Goal: Check status: Check status

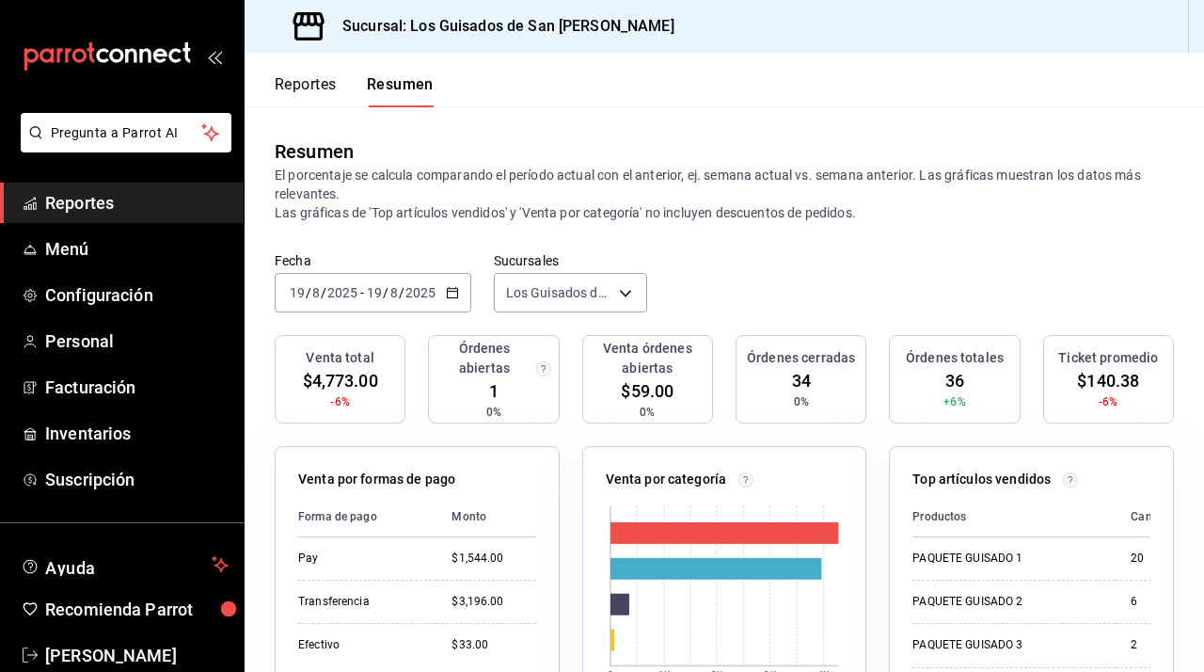
click at [455, 283] on div "[DATE] [DATE] - [DATE] [DATE]" at bounding box center [373, 293] width 197 height 40
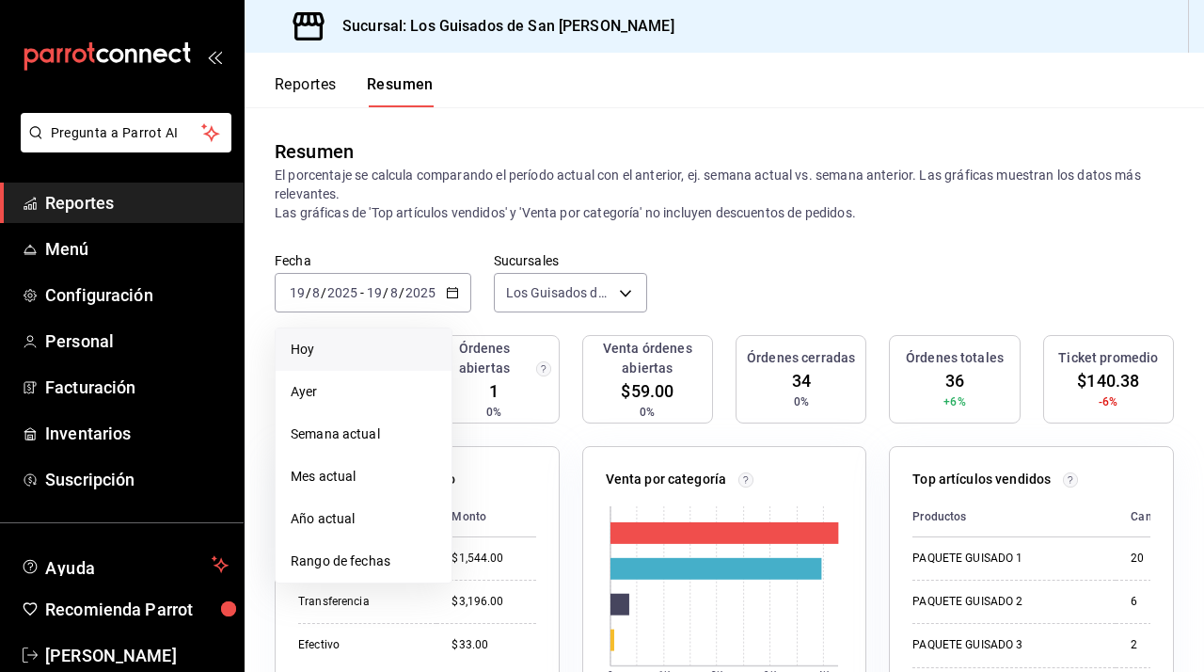
click at [369, 352] on span "Hoy" at bounding box center [364, 350] width 146 height 20
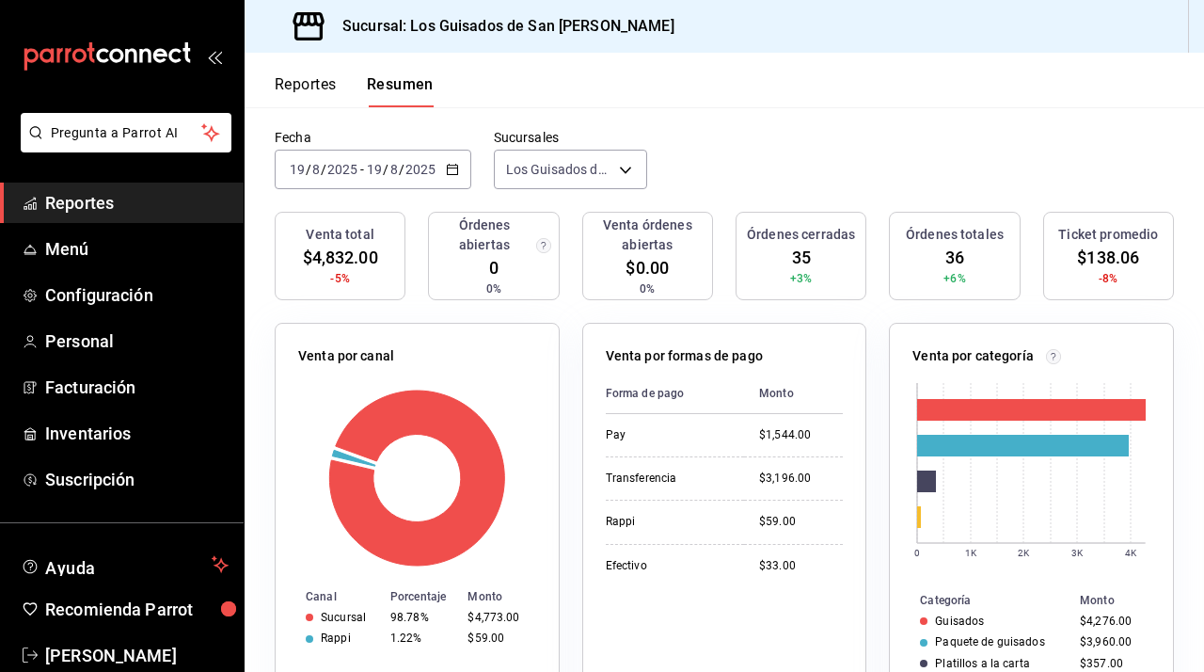
scroll to position [125, 0]
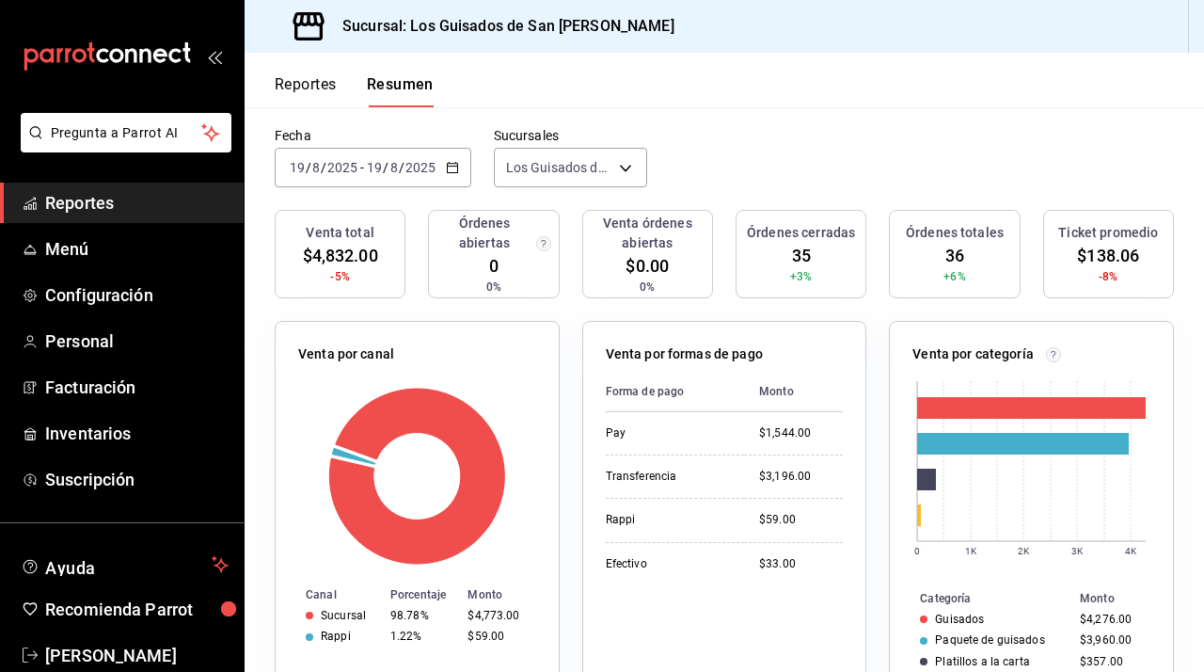
click at [418, 225] on div "Venta total $4,832.00 -5% Órdenes abiertas 0 0% Venta órdenes abiertas $0.00 0%…" at bounding box center [724, 265] width 899 height 111
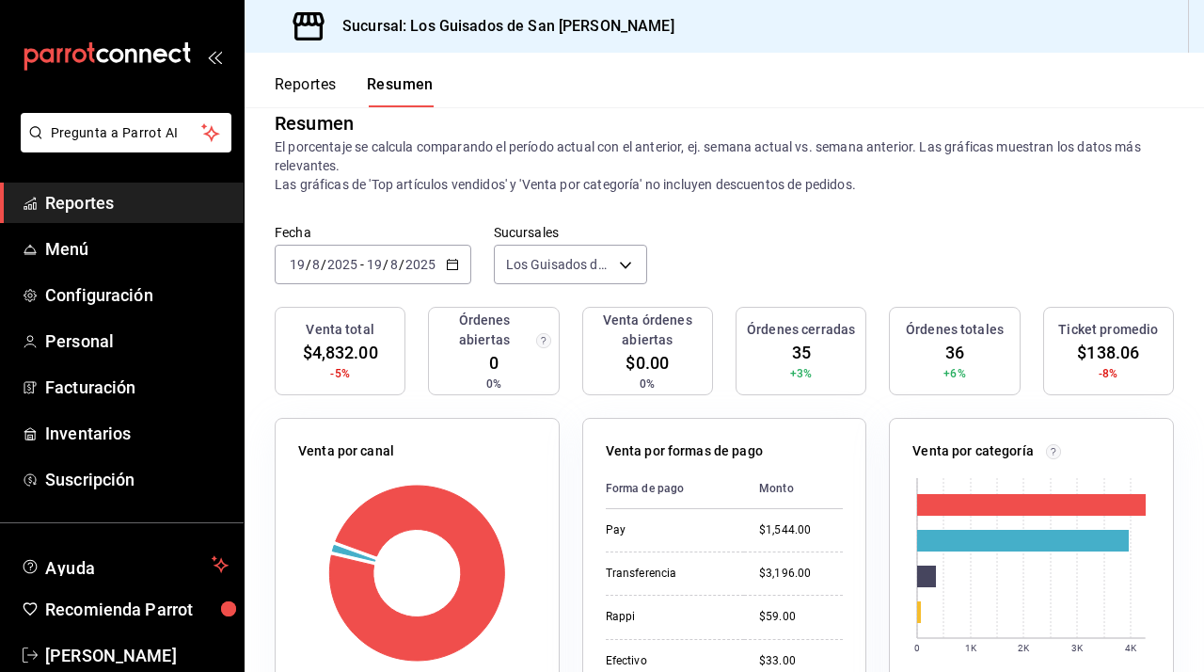
scroll to position [0, 0]
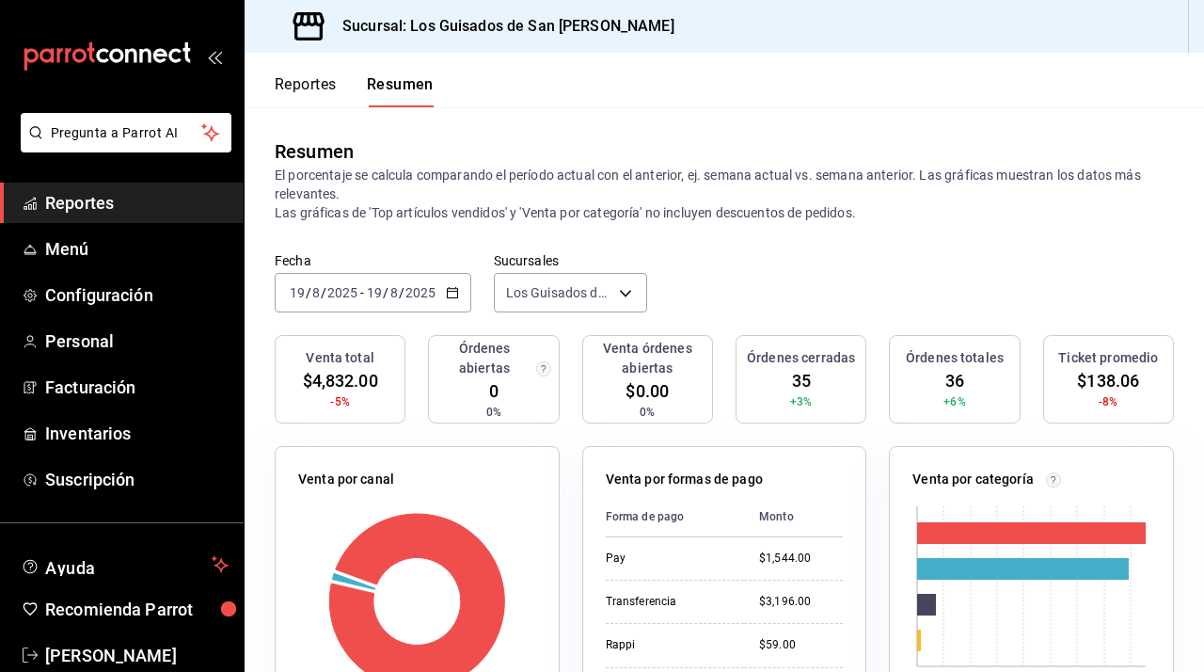
click at [446, 292] on icon "button" at bounding box center [452, 292] width 13 height 13
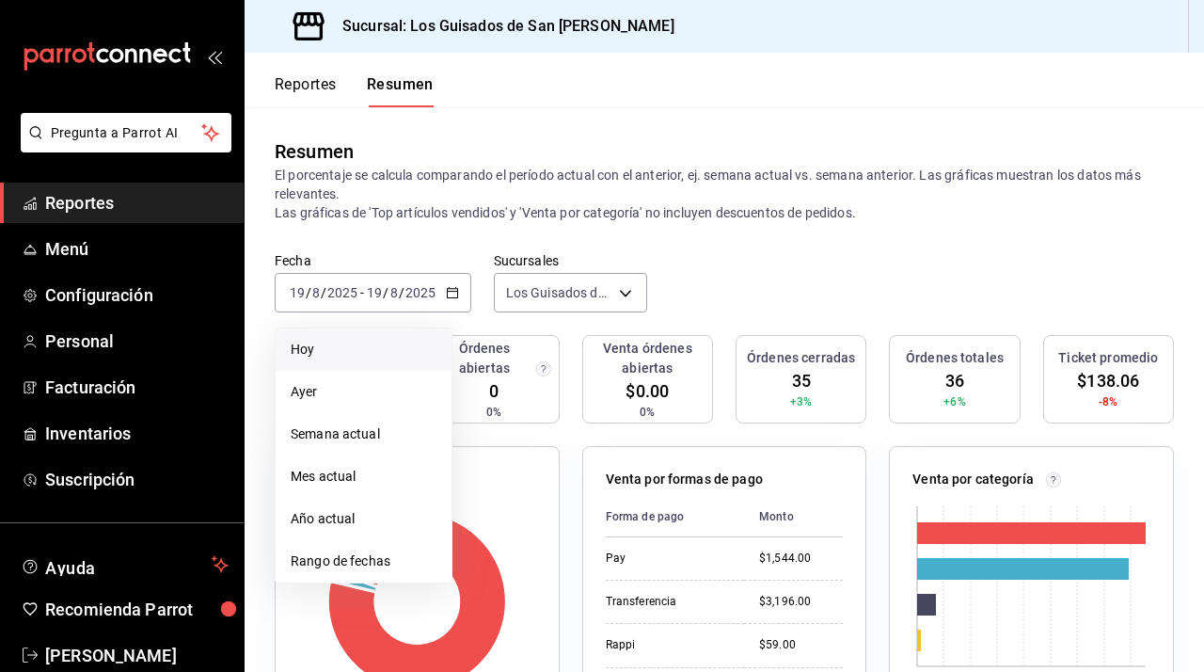
click at [385, 351] on span "Hoy" at bounding box center [364, 350] width 146 height 20
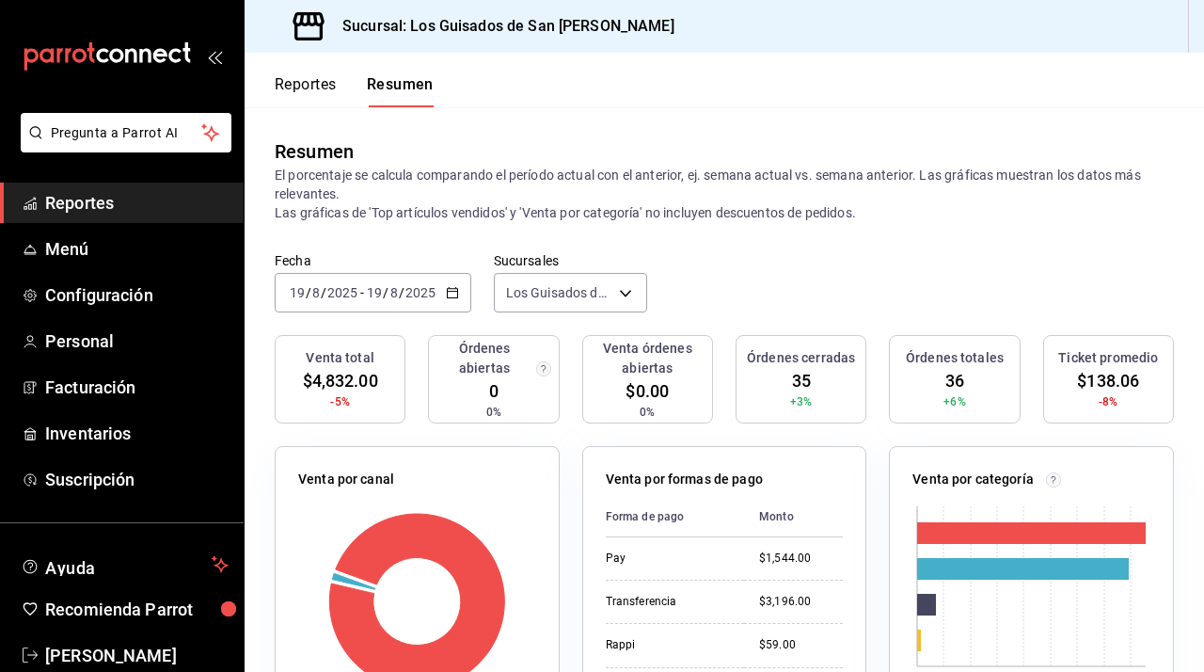
click at [452, 286] on icon "button" at bounding box center [452, 292] width 13 height 13
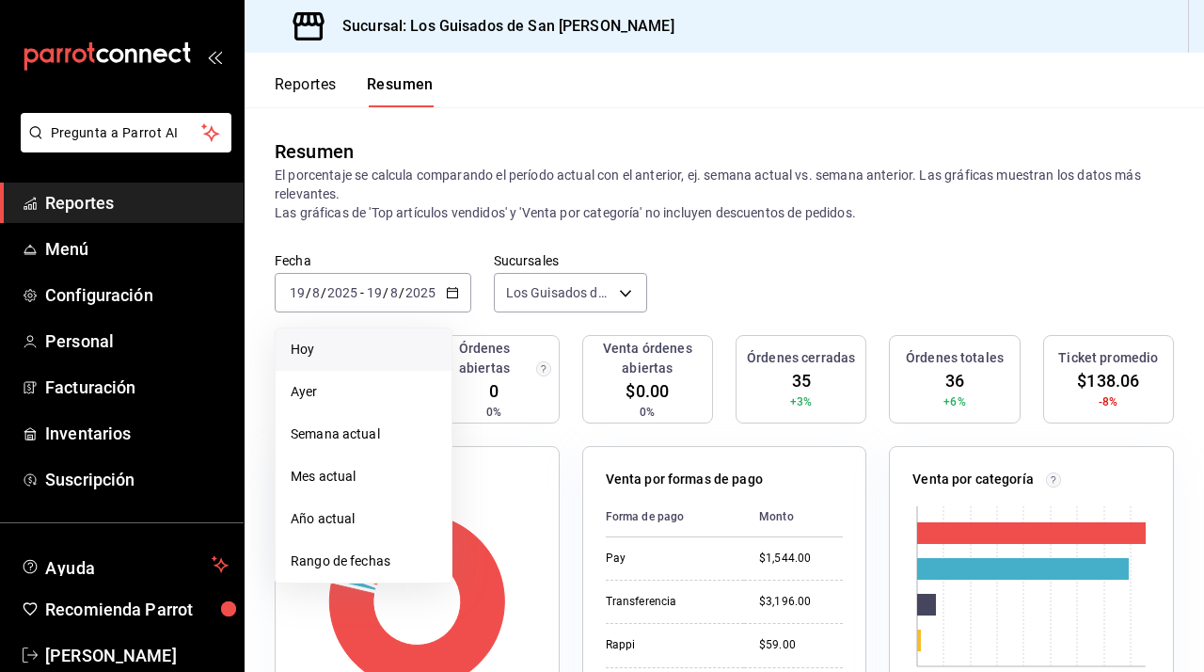
click at [395, 338] on li "Hoy" at bounding box center [364, 349] width 176 height 42
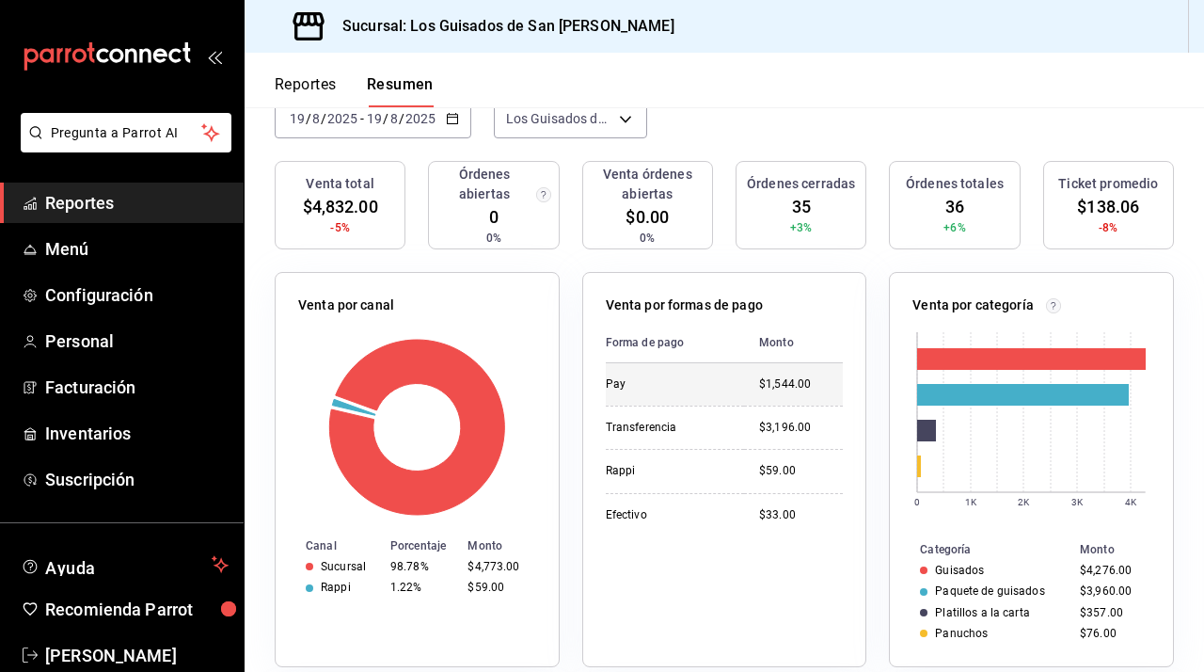
scroll to position [169, 0]
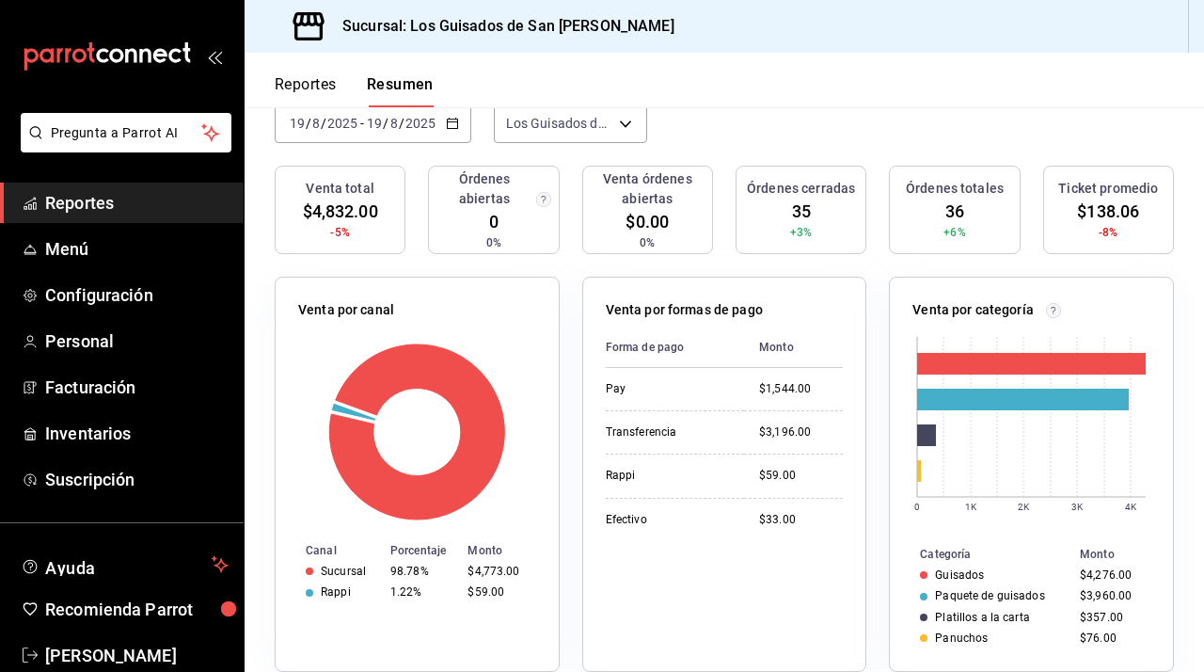
click at [446, 126] on icon "button" at bounding box center [452, 123] width 13 height 13
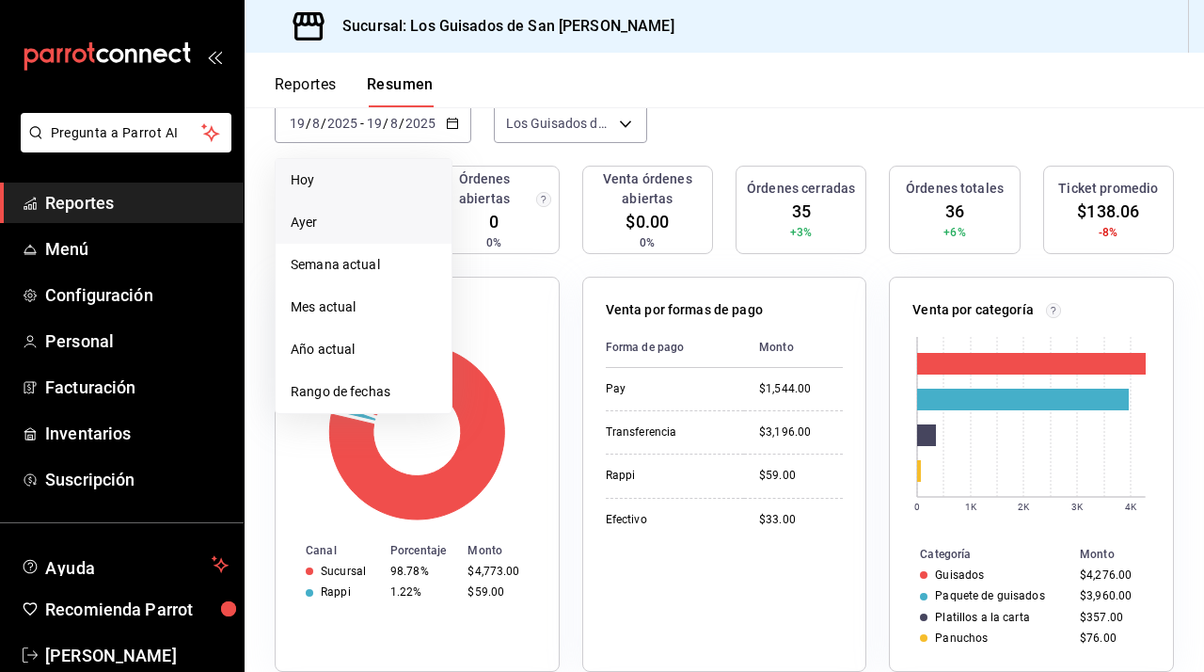
click at [385, 242] on li "Ayer" at bounding box center [364, 222] width 176 height 42
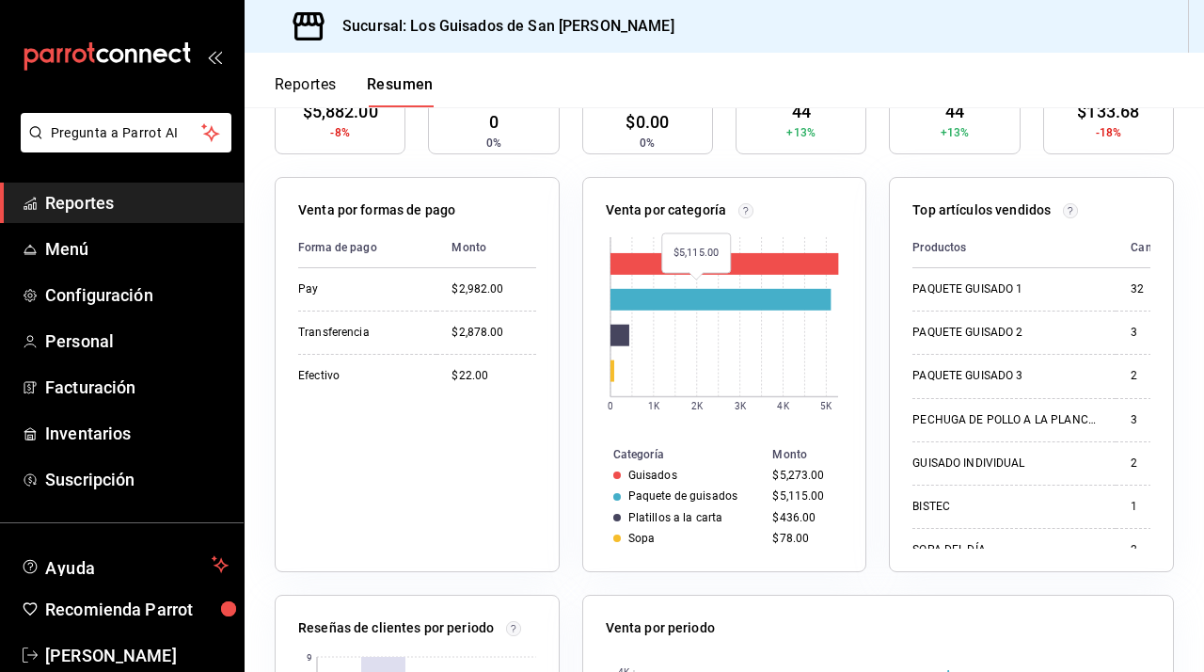
scroll to position [268, 0]
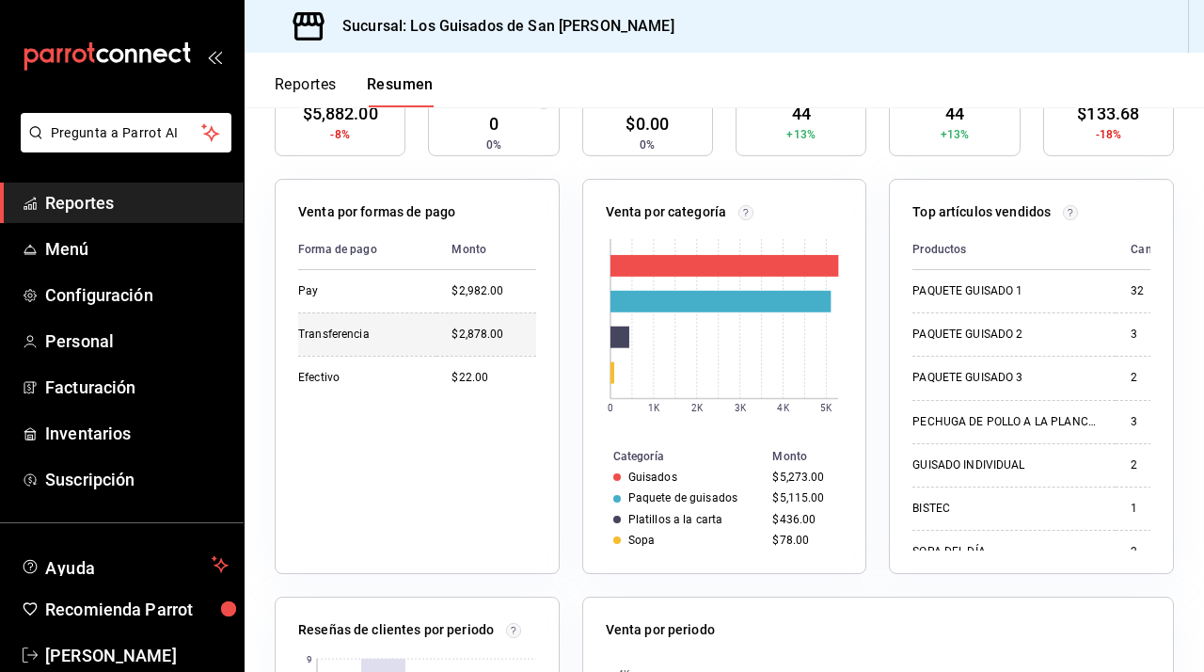
click at [414, 348] on td "Transferencia" at bounding box center [367, 333] width 138 height 43
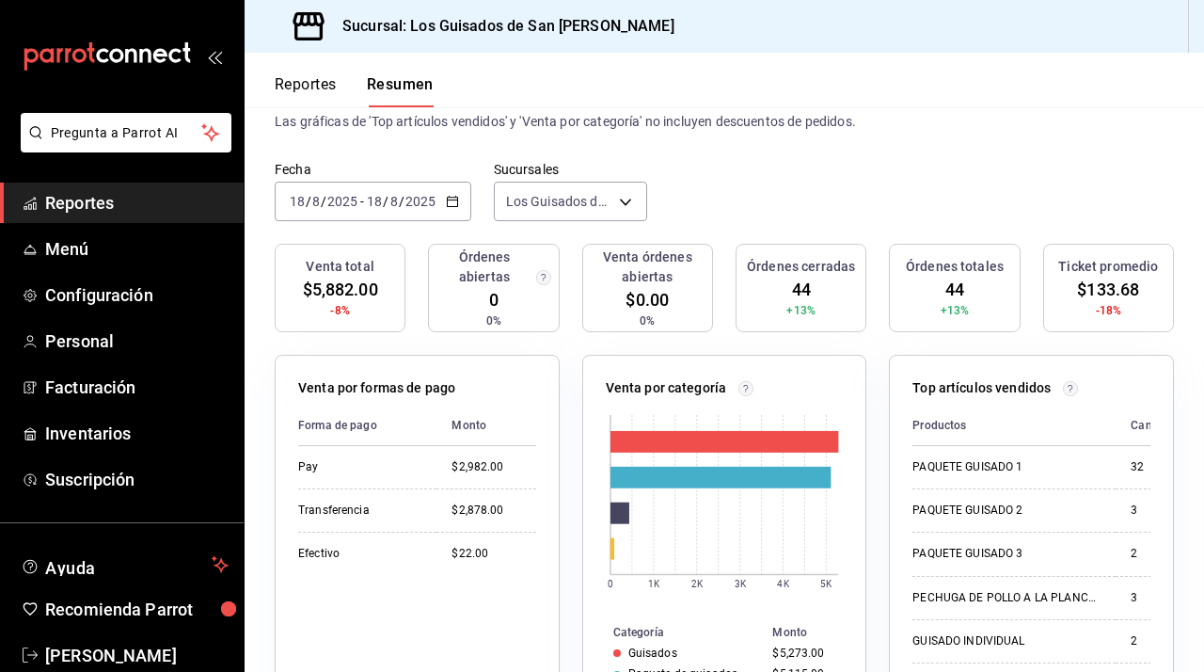
scroll to position [88, 0]
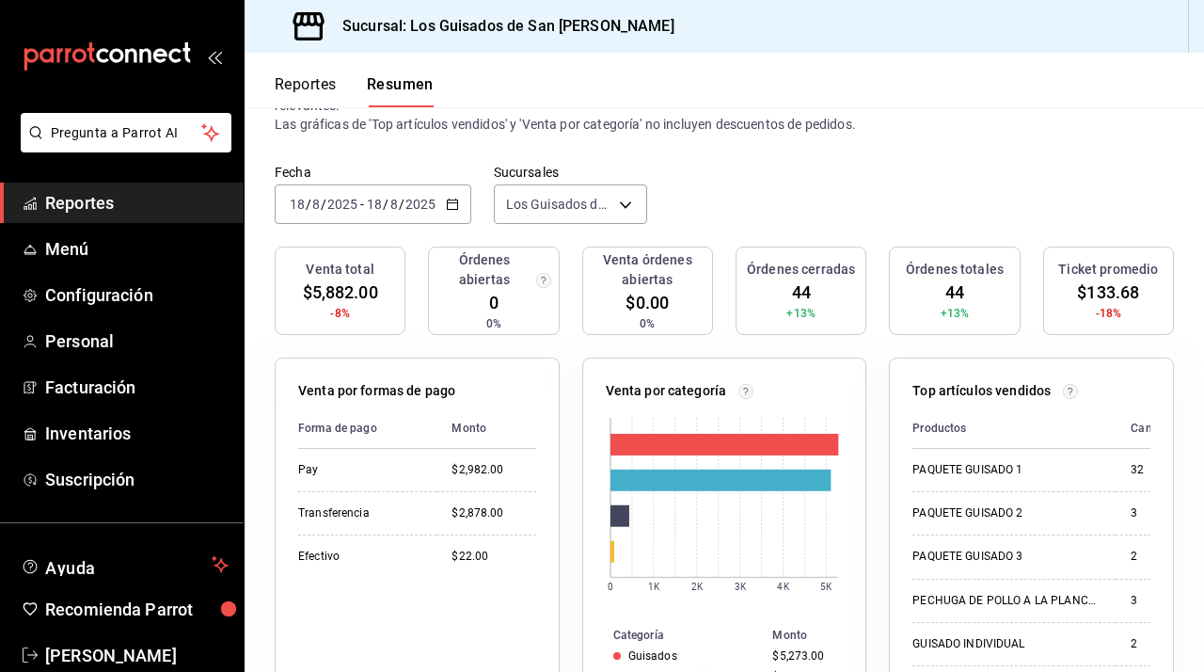
click at [425, 197] on input "2025" at bounding box center [421, 204] width 32 height 15
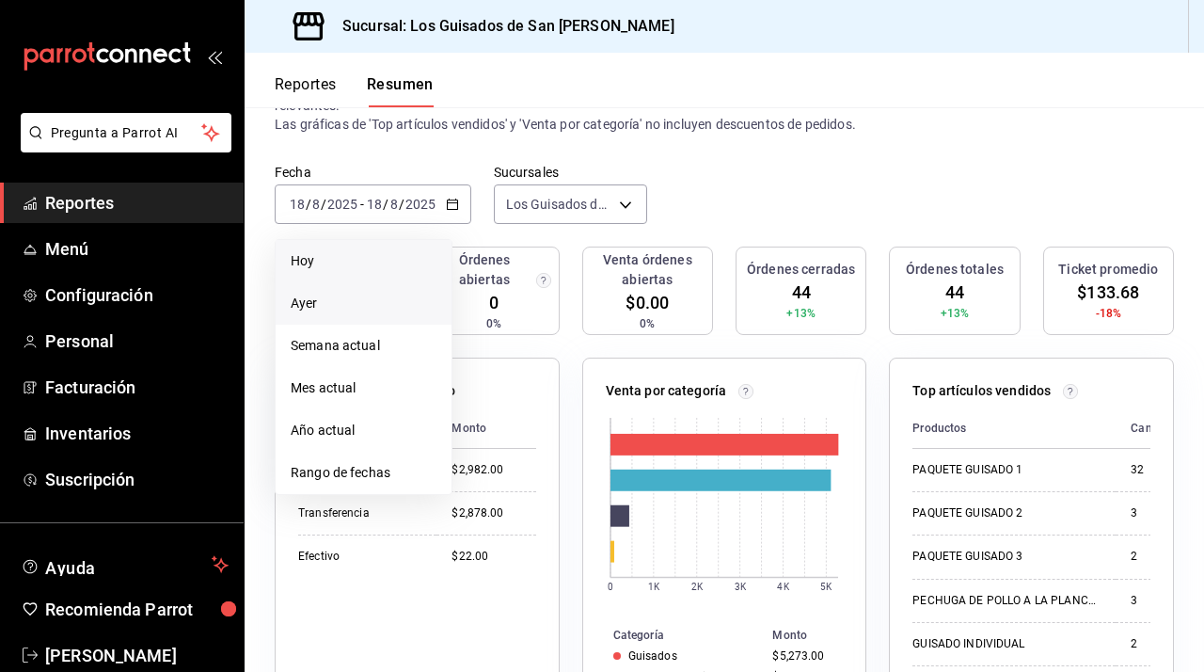
click at [376, 270] on span "Hoy" at bounding box center [364, 261] width 146 height 20
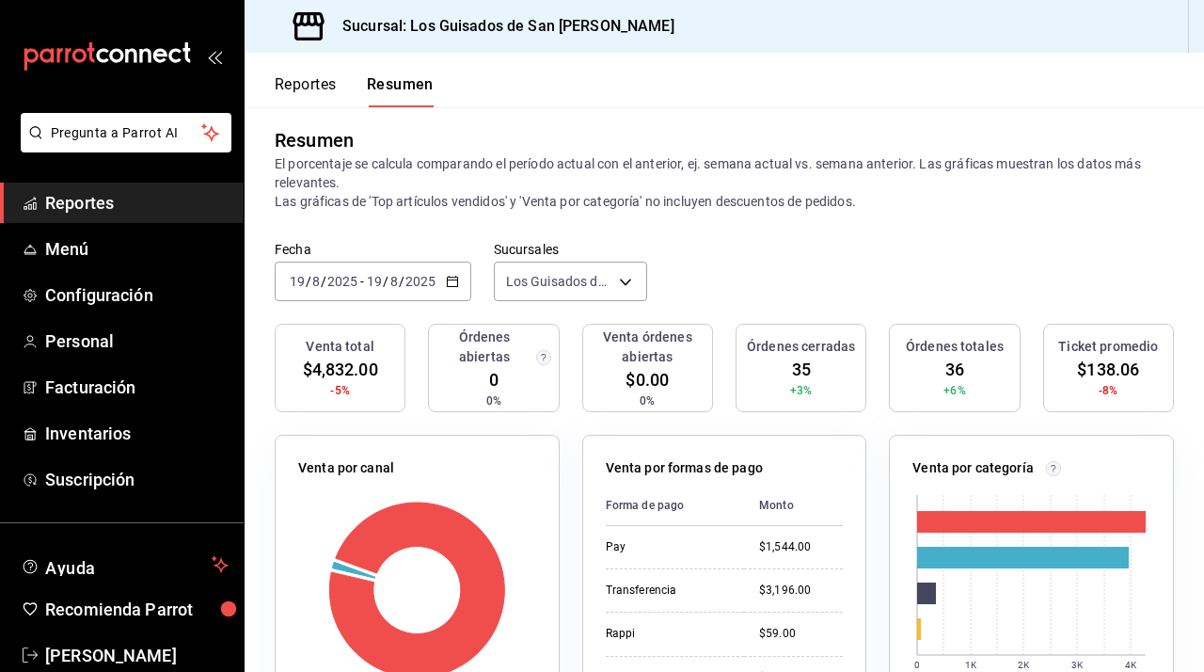
scroll to position [7, 0]
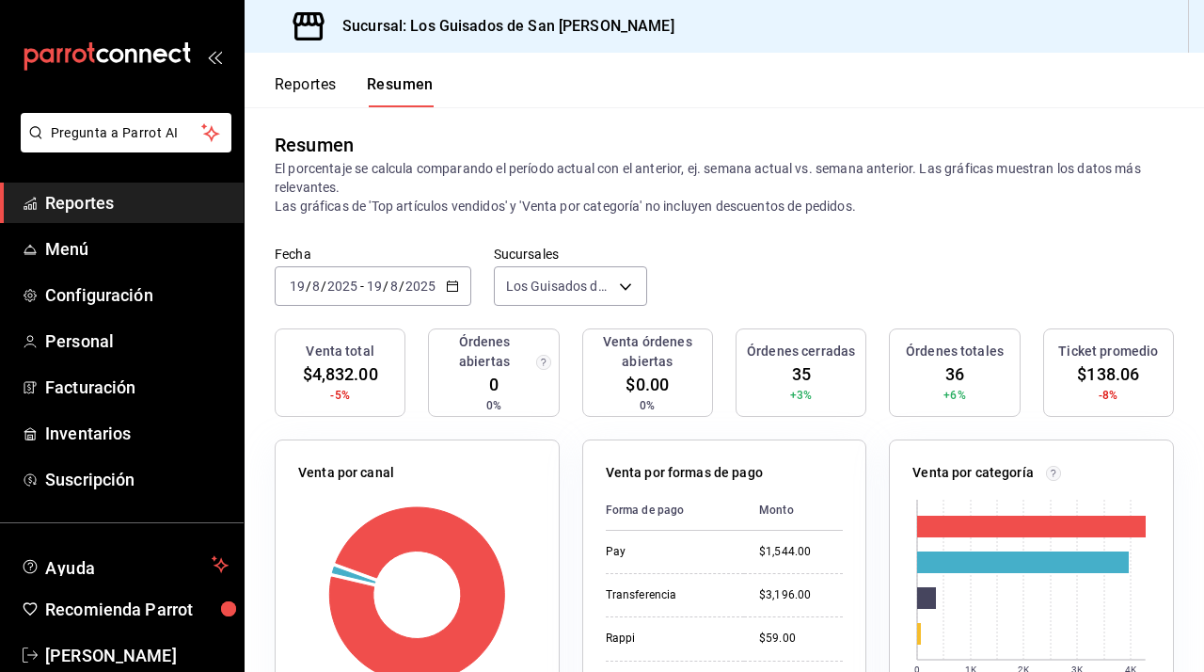
click at [455, 281] on \(Stroke\) "button" at bounding box center [452, 286] width 11 height 10
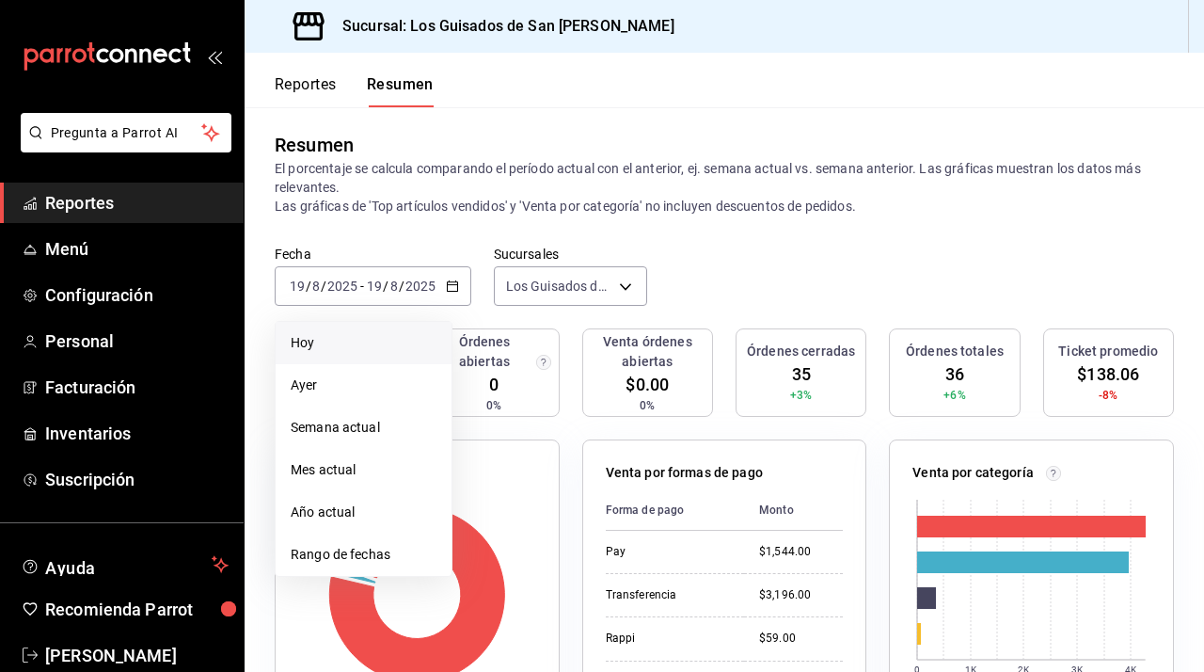
click at [359, 342] on span "Hoy" at bounding box center [364, 343] width 146 height 20
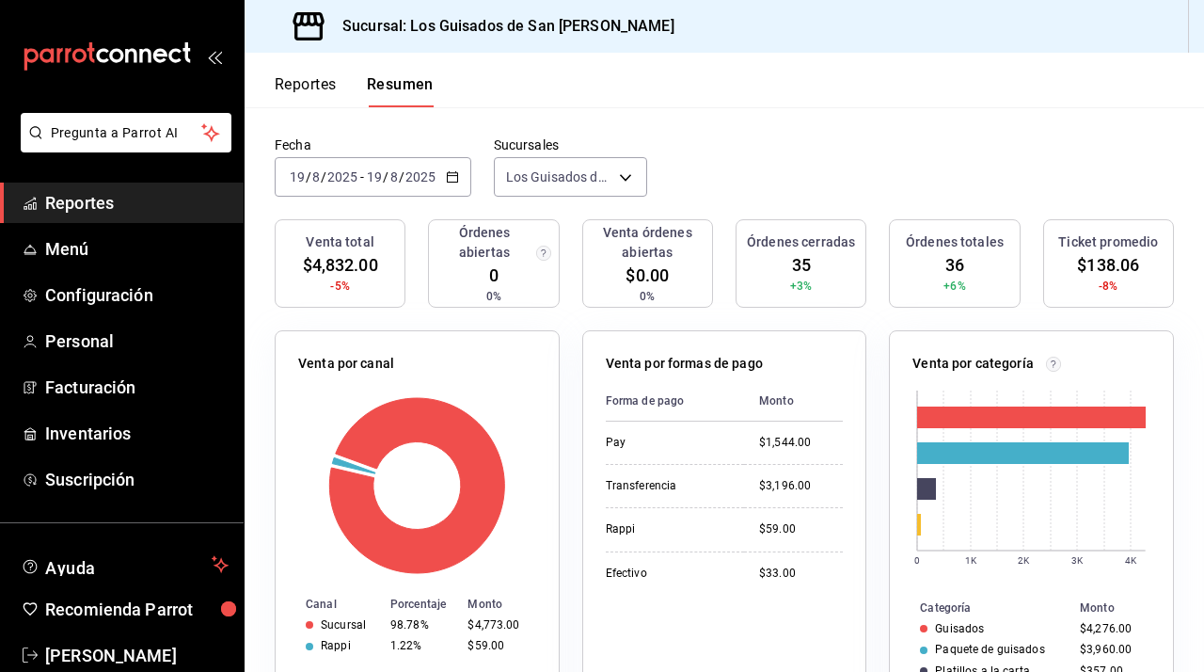
scroll to position [0, 0]
